Goal: Register for event/course

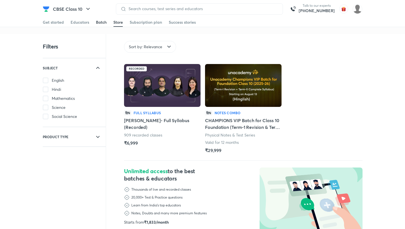
click at [98, 21] on div "Batch" at bounding box center [101, 22] width 11 height 6
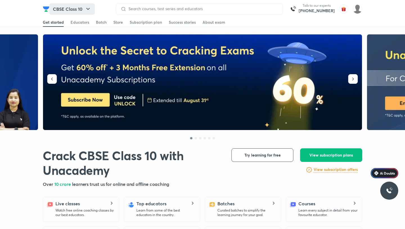
click at [73, 13] on button "CBSE Class 10" at bounding box center [72, 8] width 45 height 11
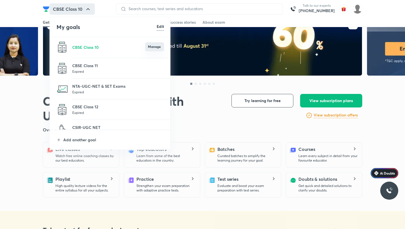
click at [151, 46] on button "Manage" at bounding box center [154, 46] width 19 height 9
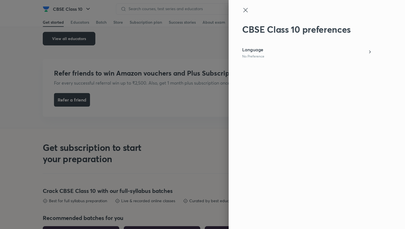
scroll to position [1082, 0]
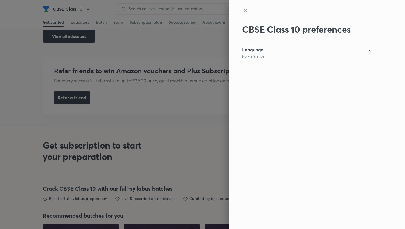
click at [249, 9] on icon at bounding box center [245, 10] width 7 height 7
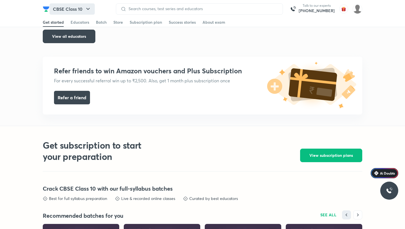
click at [78, 10] on button "CBSE Class 10" at bounding box center [72, 8] width 45 height 11
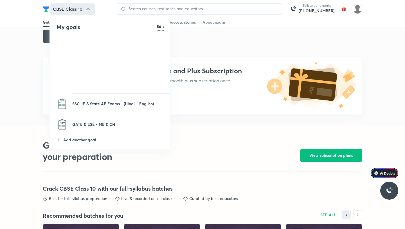
scroll to position [236, 0]
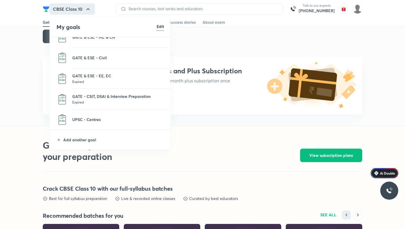
click at [80, 144] on li "Add another goal" at bounding box center [110, 139] width 121 height 19
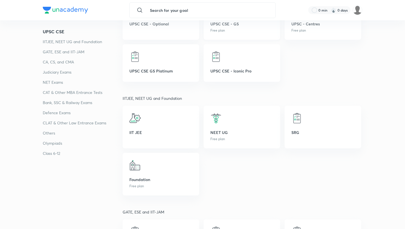
scroll to position [144, 0]
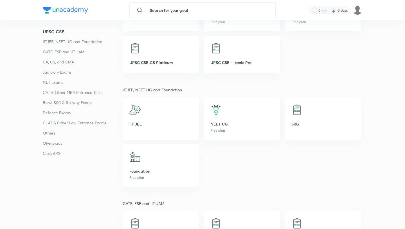
click at [57, 153] on p "Class 6-12" at bounding box center [83, 153] width 80 height 7
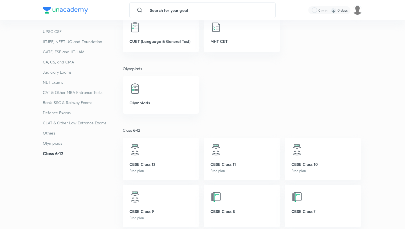
scroll to position [1592, 0]
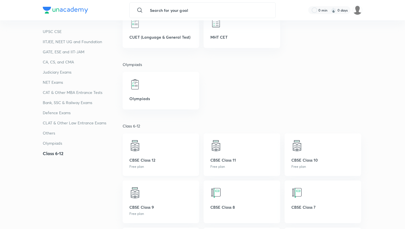
click at [158, 156] on div "CBSE Class 12 Free plan" at bounding box center [161, 154] width 77 height 43
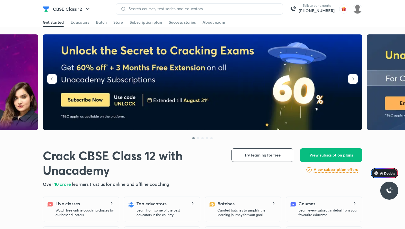
click at [95, 22] on div "Get started Educators Batch Store Subscription plan Success stories About exam" at bounding box center [203, 22] width 320 height 9
click at [97, 22] on div "Batch" at bounding box center [101, 22] width 11 height 6
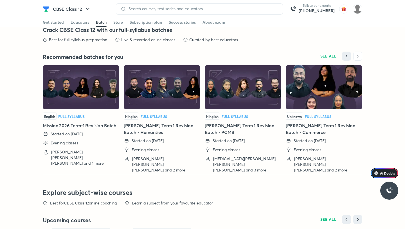
scroll to position [1167, 0]
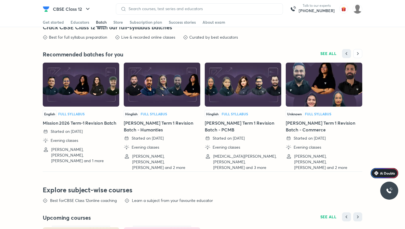
click at [74, 92] on img at bounding box center [81, 84] width 77 height 44
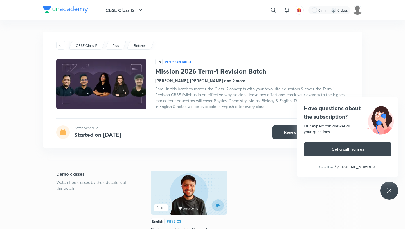
click at [265, 100] on span "Enroll in this batch to master the Class 12 concepts with your favourite educat…" at bounding box center [250, 97] width 191 height 23
click at [388, 189] on icon at bounding box center [389, 190] width 4 height 4
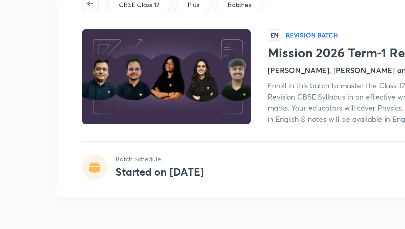
click at [62, 44] on icon "button" at bounding box center [61, 45] width 5 height 5
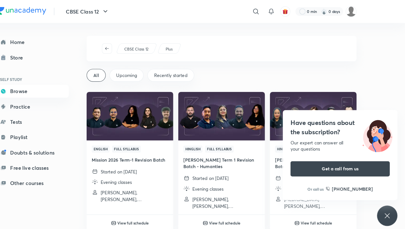
click at [392, 189] on icon at bounding box center [389, 190] width 7 height 7
